Goal: Transaction & Acquisition: Purchase product/service

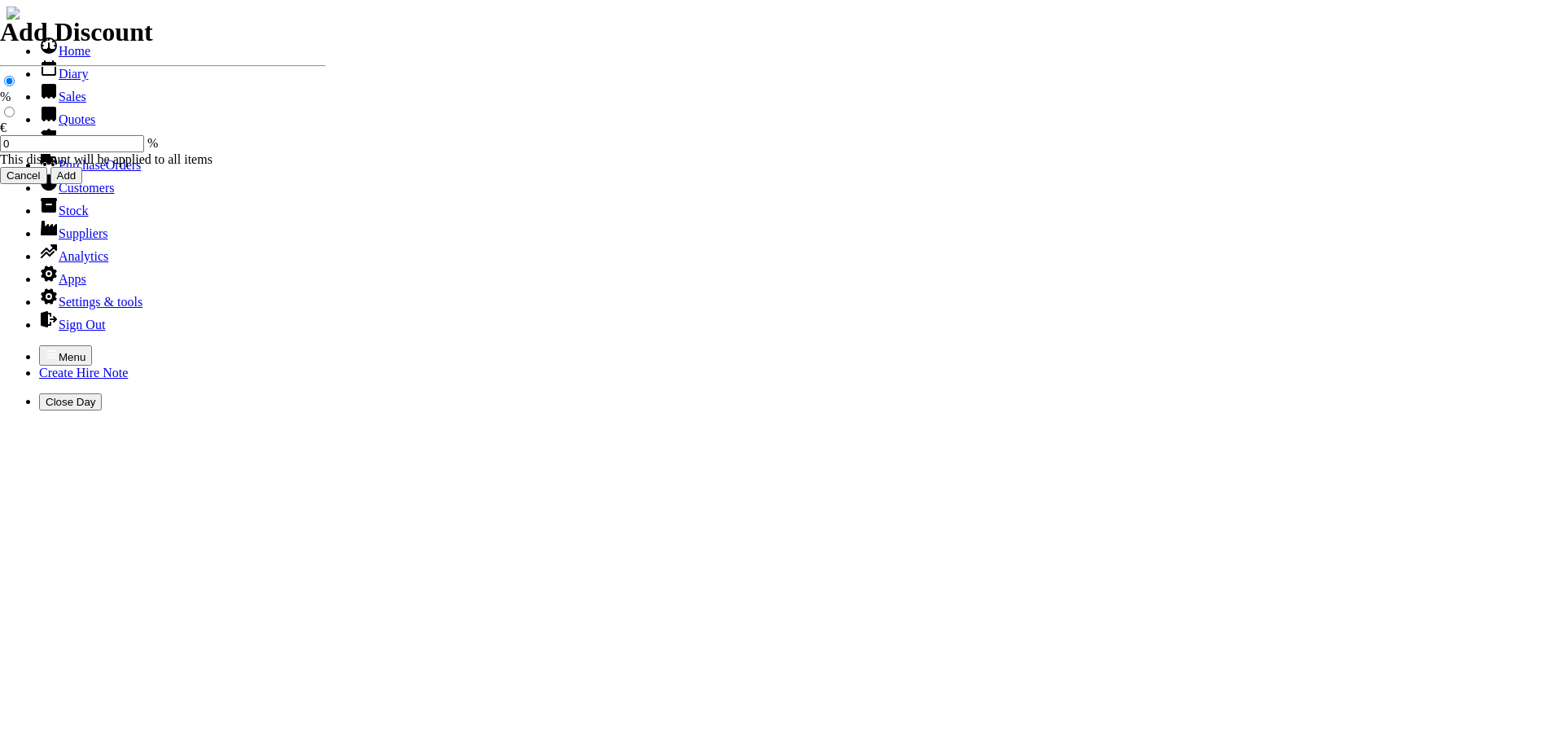
select select "HO"
click at [46, 348] on icon "button" at bounding box center [52, 354] width 13 height 13
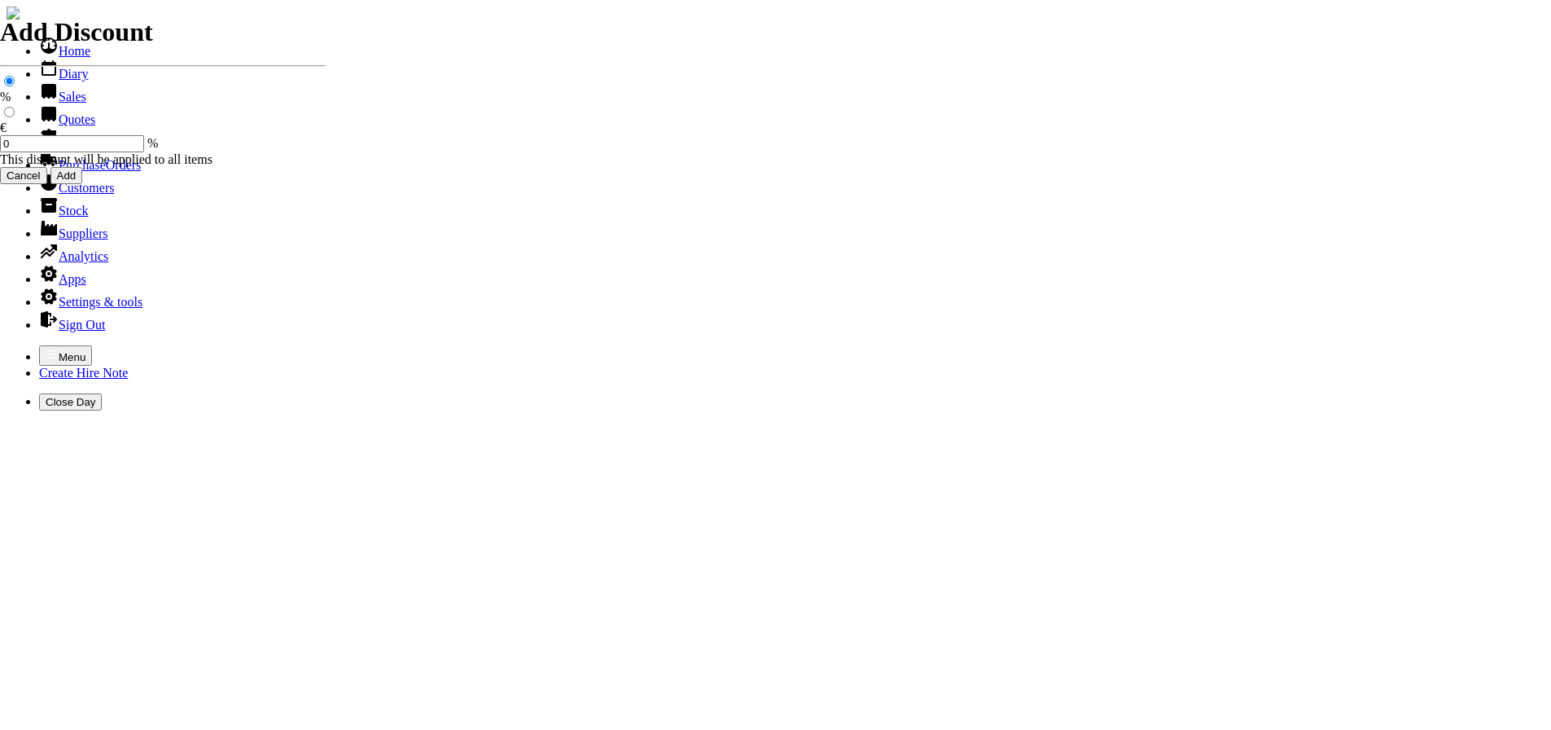
click at [76, 149] on link "Hire Notes" at bounding box center [77, 142] width 77 height 14
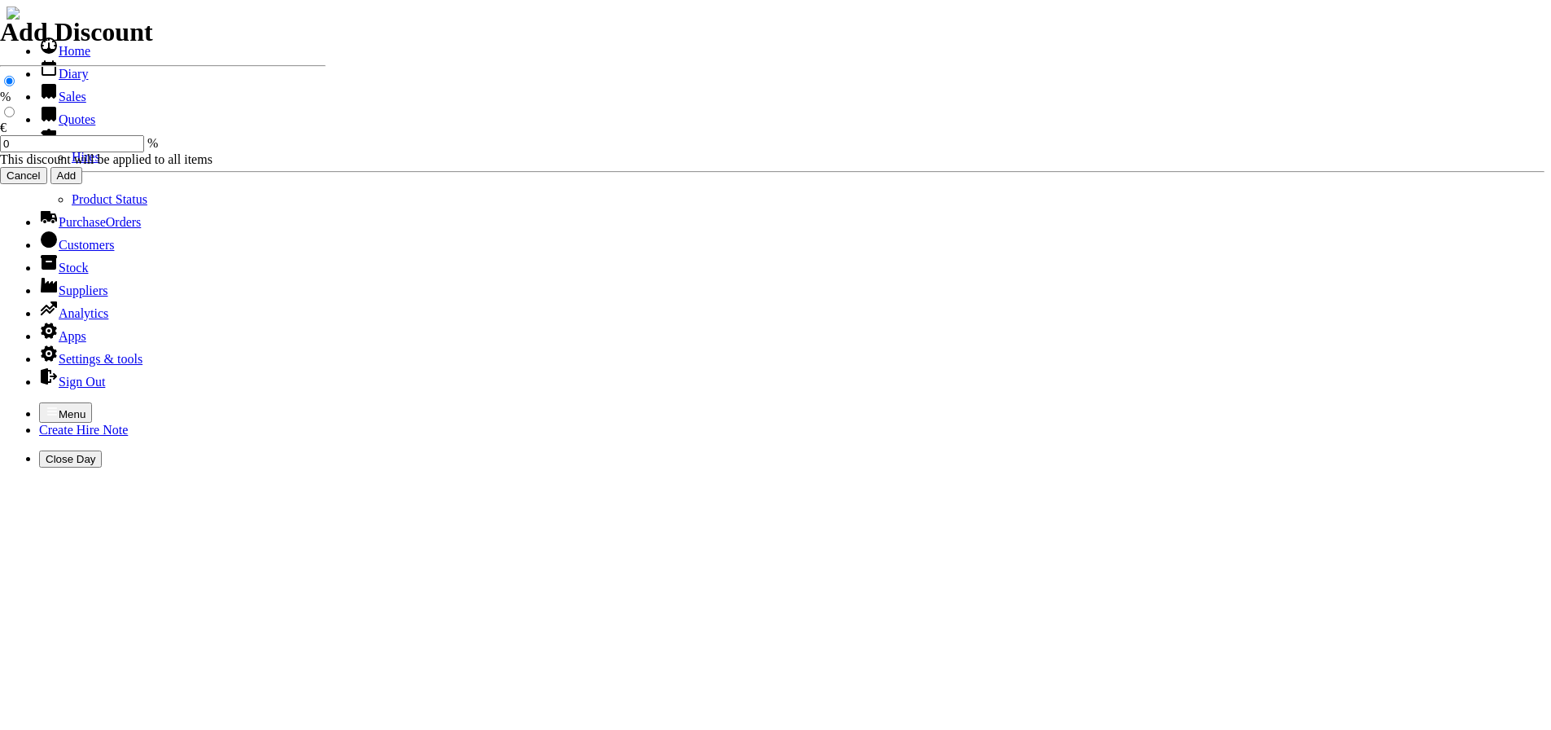
click at [72, 164] on link "Hires" at bounding box center [86, 157] width 29 height 14
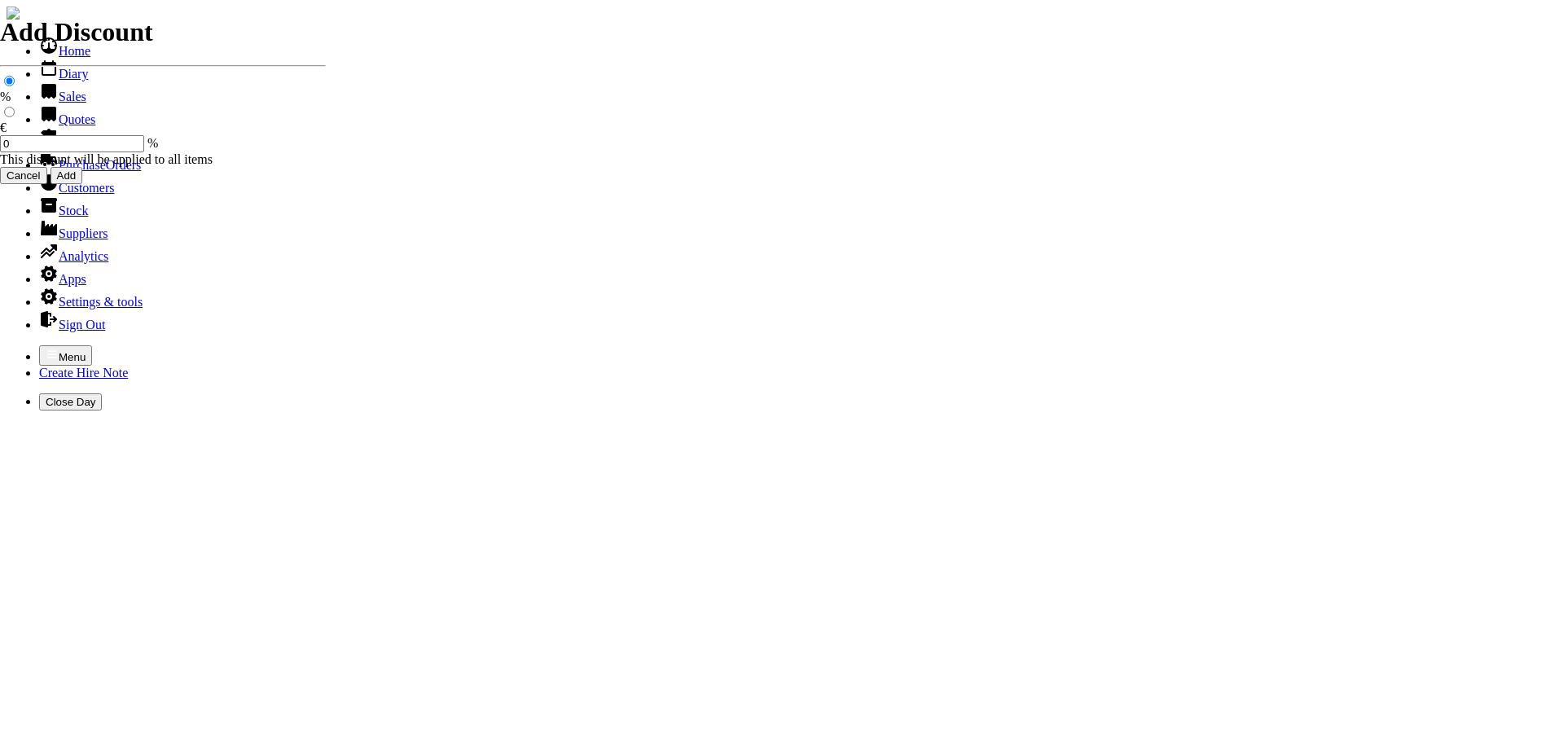
type input "thom"
type input "sean"
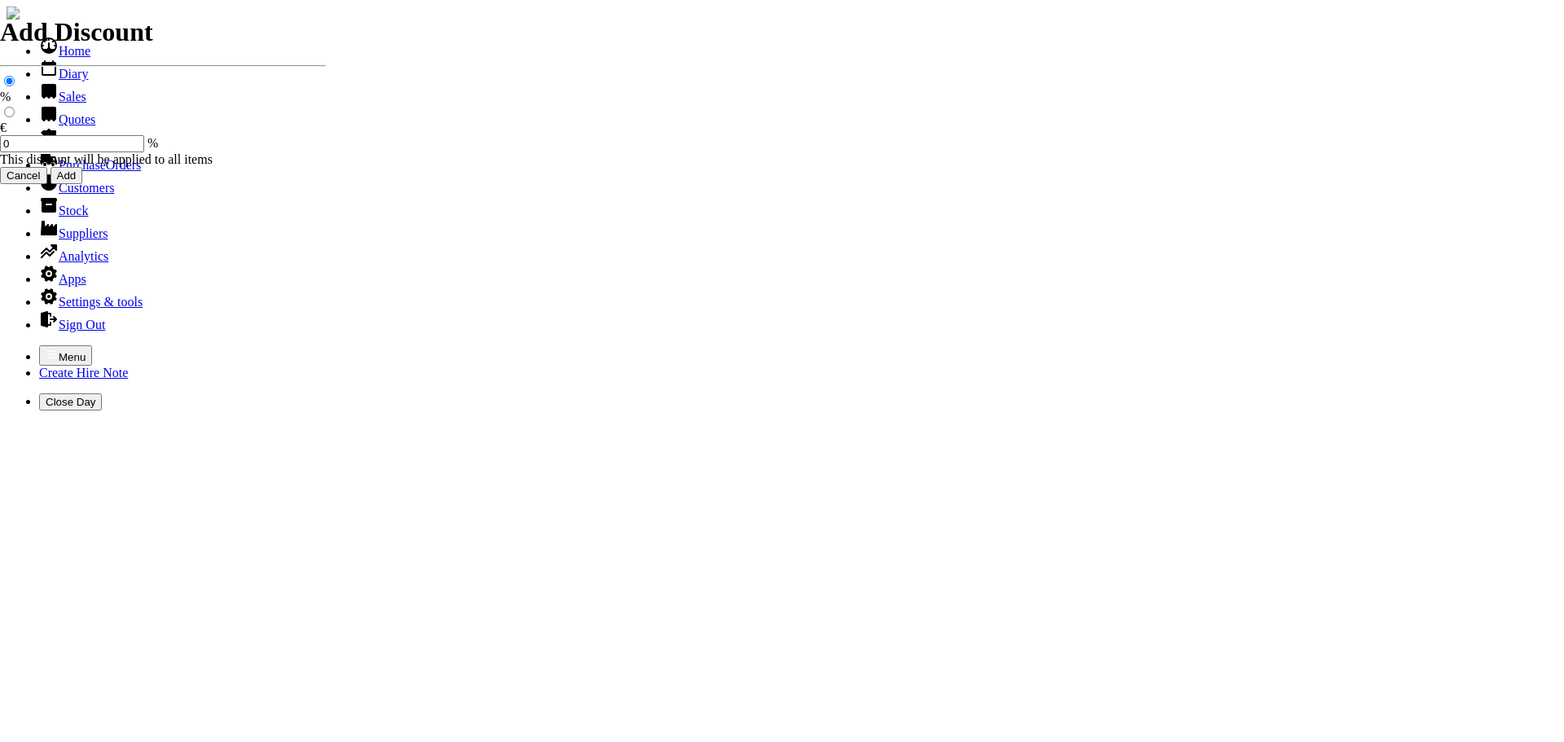
type input "HIRE OF GOODS"
type input "H"
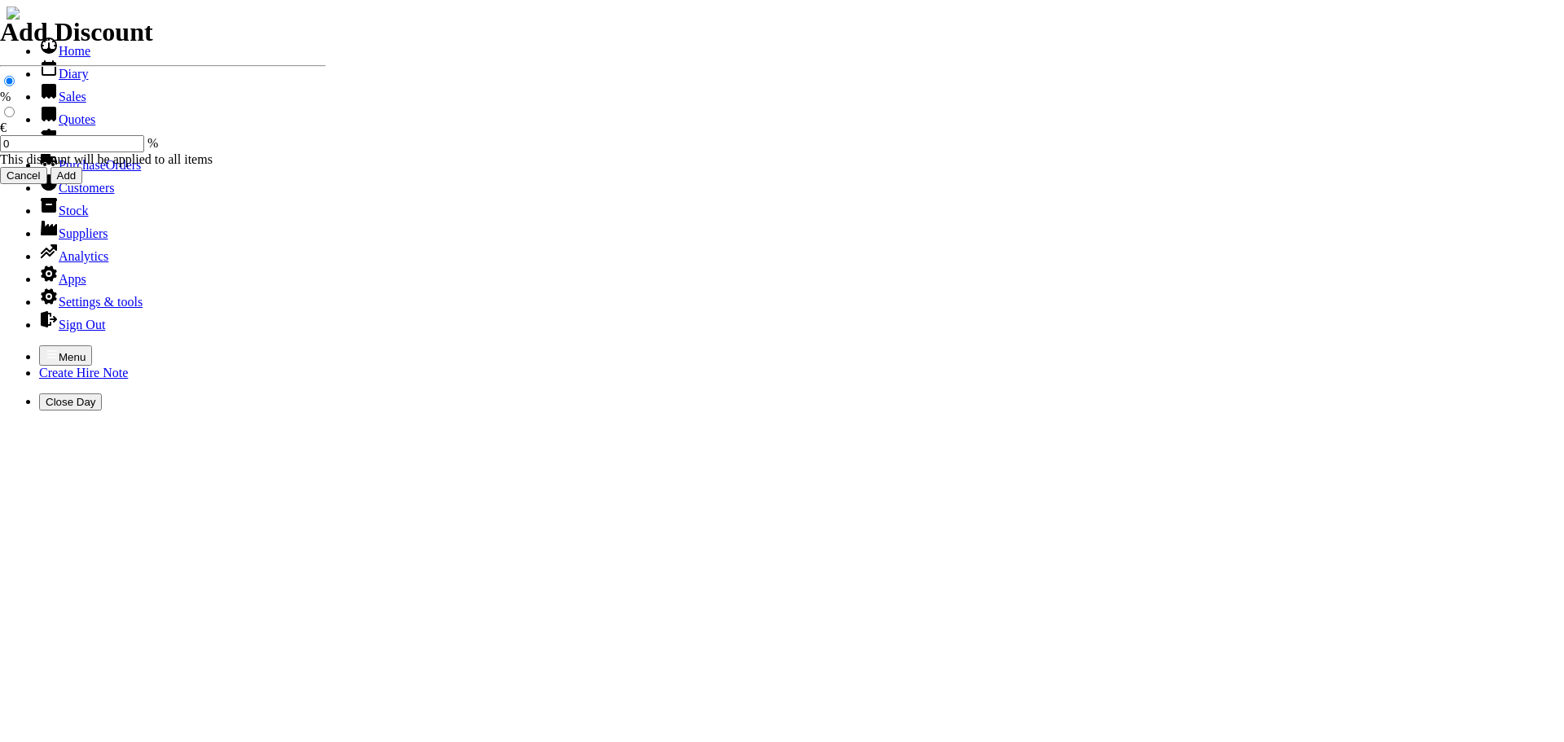
type input "1"
type input "110V BELLE ELECTRIC MIXER C/W STAND"
type input "25.00"
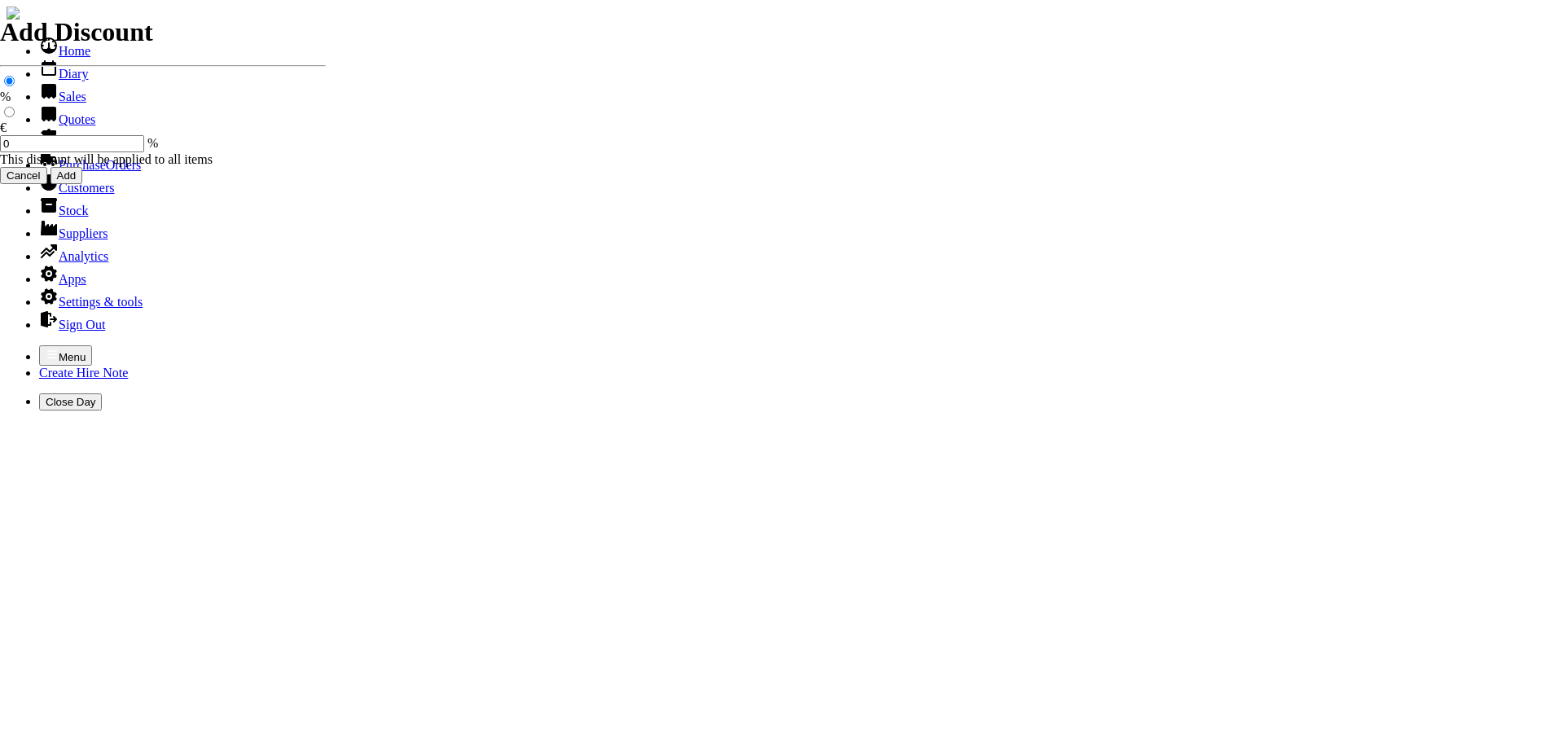
type input "[DATE]"
type input "440000724"
type input "sean@ttdl.ie"
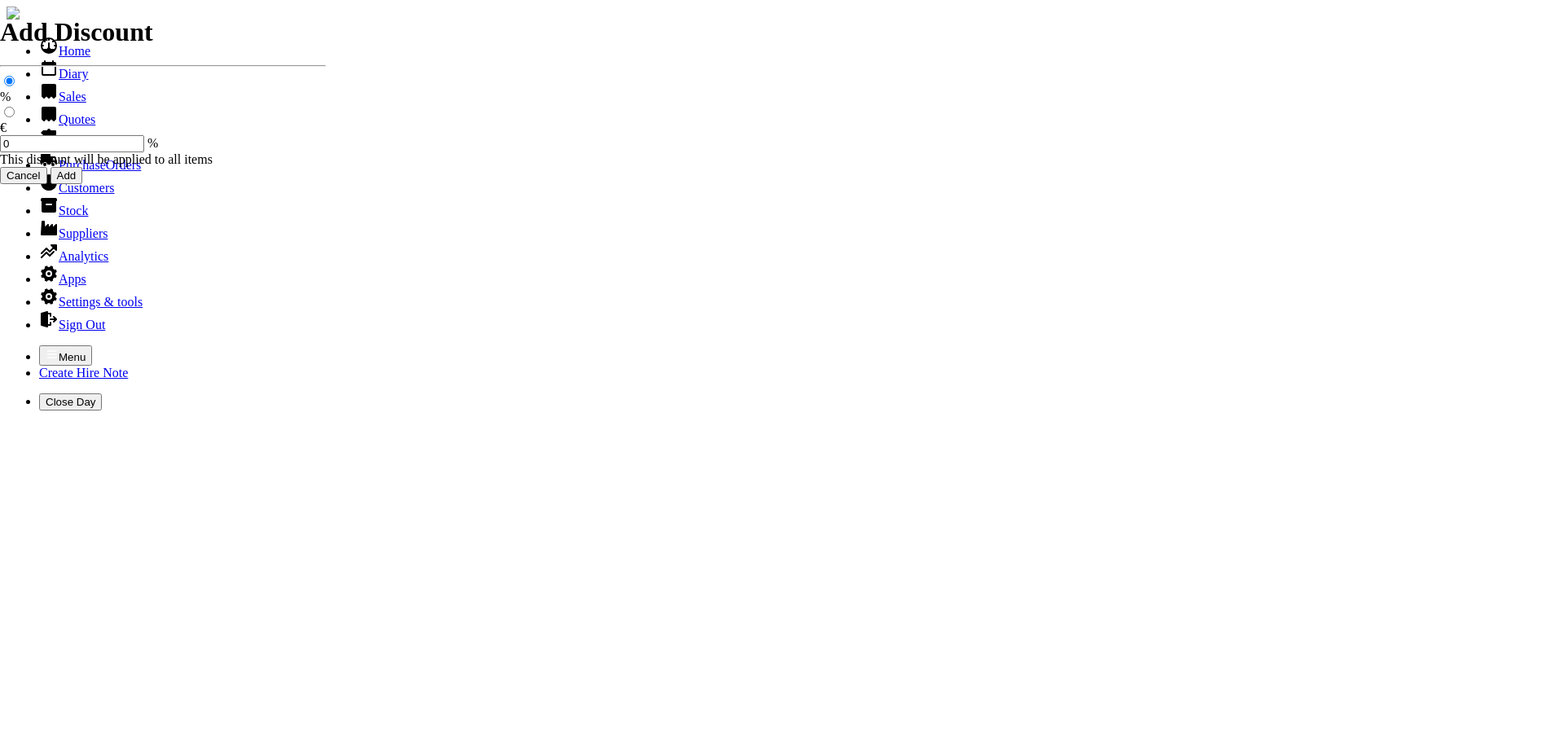
type input "Sean Dowling"
